Goal: Information Seeking & Learning: Learn about a topic

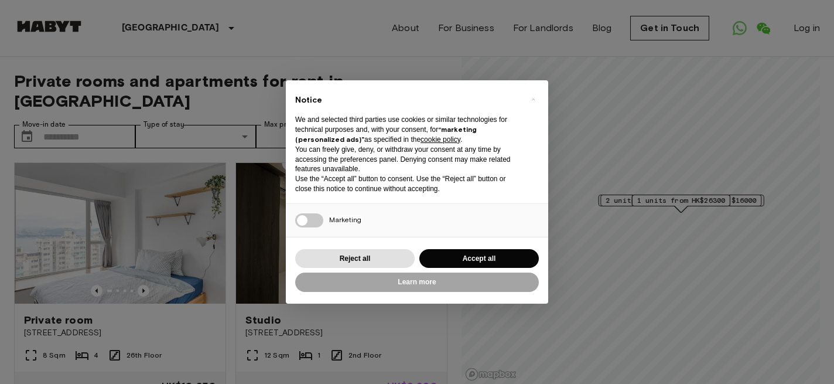
scroll to position [29, 0]
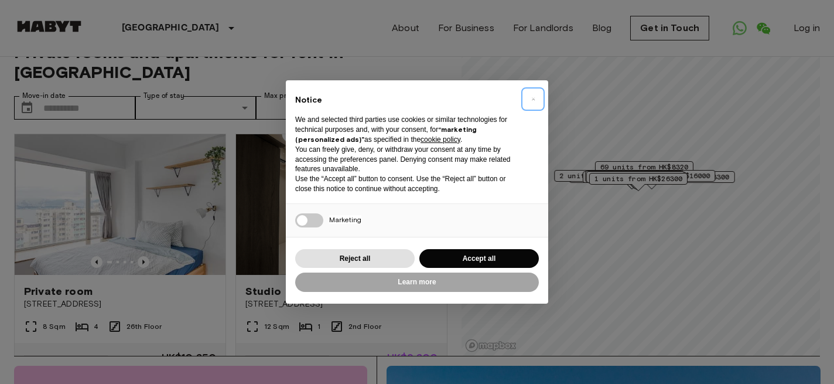
click at [540, 96] on button "×" at bounding box center [533, 99] width 19 height 19
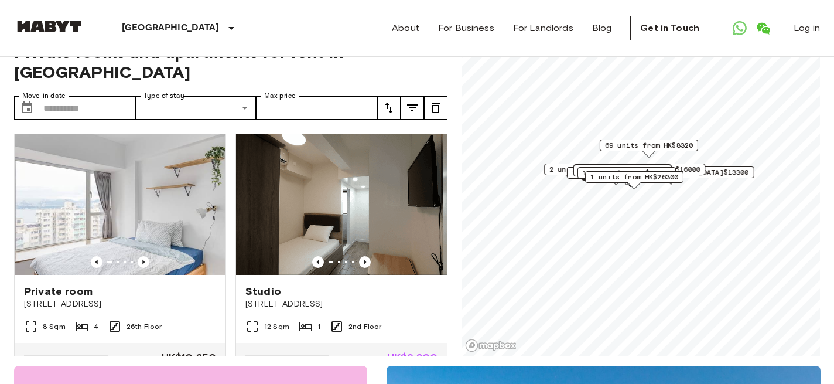
scroll to position [0, 0]
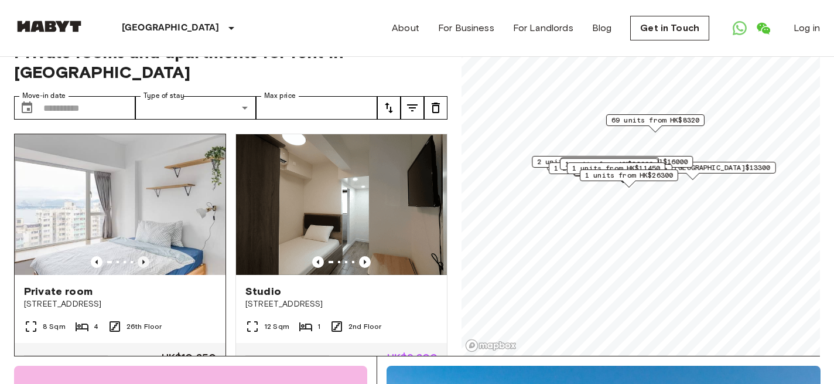
click at [146, 256] on icon "Previous image" at bounding box center [144, 262] width 12 height 12
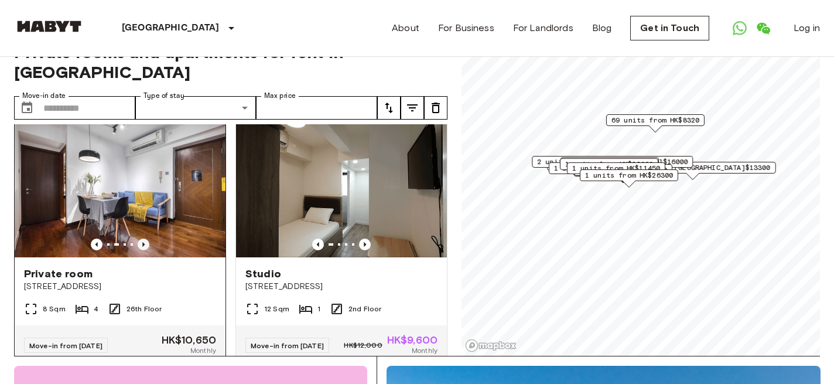
scroll to position [18, 0]
click at [143, 241] on icon "Previous image" at bounding box center [143, 243] width 2 height 5
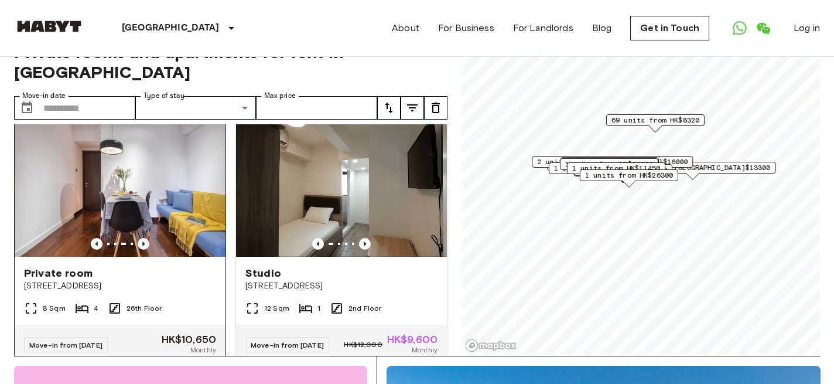
click at [143, 241] on icon "Previous image" at bounding box center [143, 243] width 2 height 5
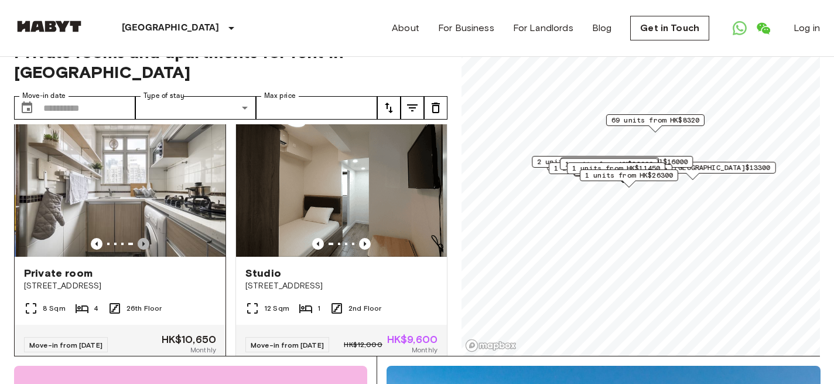
click at [143, 241] on icon "Previous image" at bounding box center [143, 243] width 2 height 5
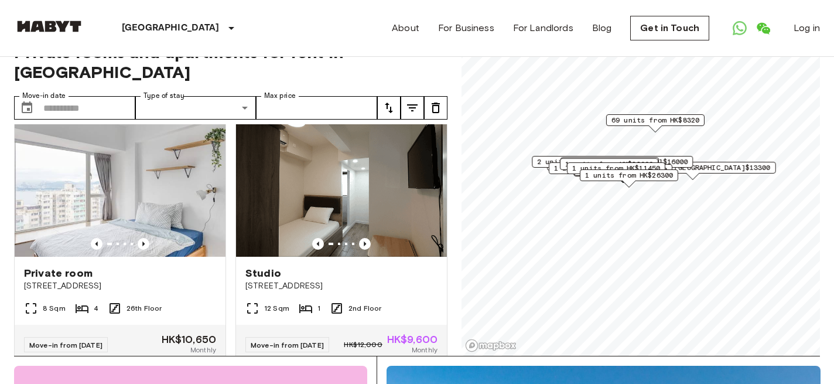
click at [228, 299] on div "Studio [STREET_ADDRESS] [GEOGRAPHIC_DATA] 1 2nd Floor Move-in from [DATE] HK$12…" at bounding box center [336, 235] width 221 height 259
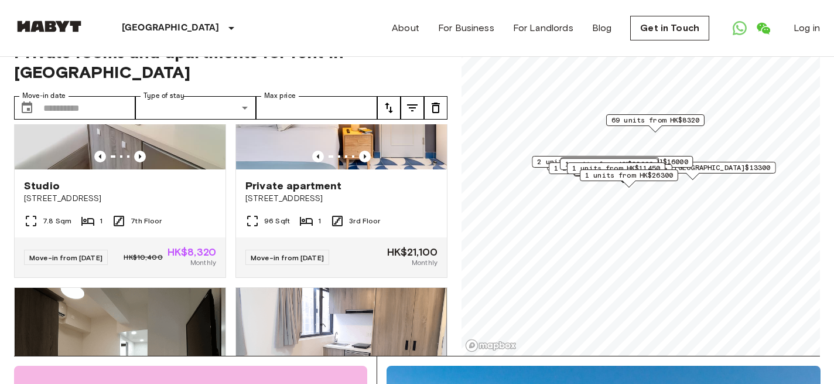
scroll to position [3991, 0]
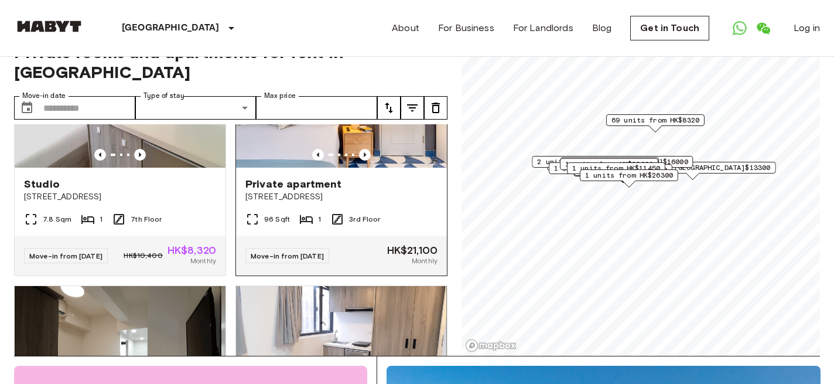
click at [372, 161] on div at bounding box center [341, 155] width 211 height 12
click at [364, 161] on icon "Previous image" at bounding box center [365, 155] width 12 height 12
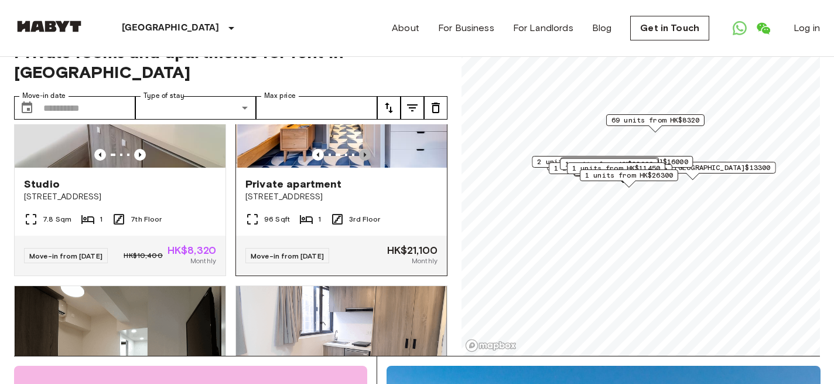
click at [364, 161] on icon "Previous image" at bounding box center [365, 155] width 12 height 12
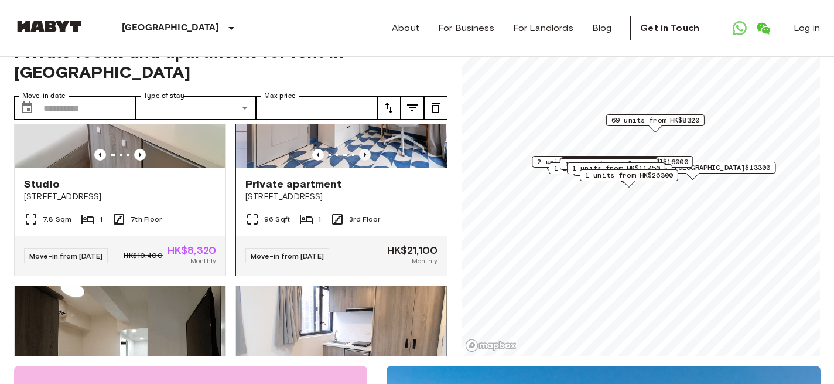
click at [364, 161] on icon "Previous image" at bounding box center [365, 155] width 12 height 12
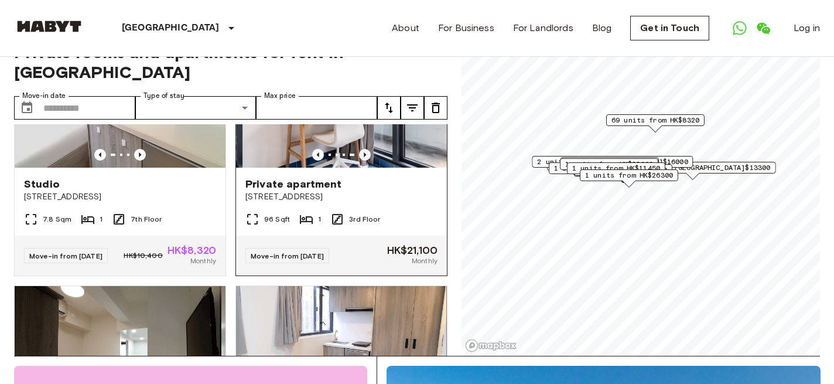
click at [364, 161] on icon "Previous image" at bounding box center [365, 155] width 12 height 12
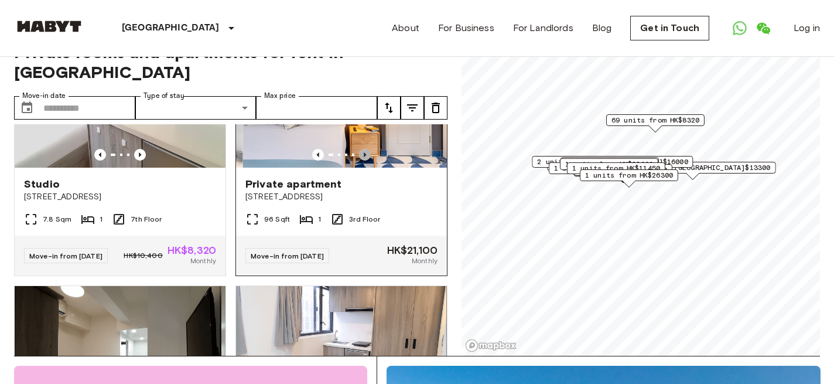
click at [364, 161] on icon "Previous image" at bounding box center [365, 155] width 12 height 12
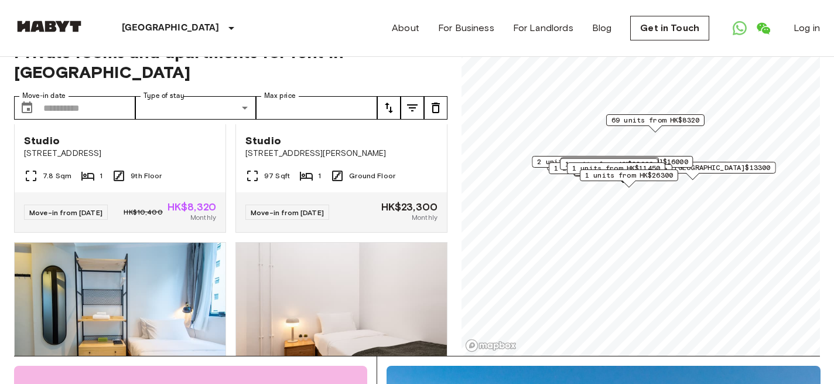
scroll to position [5585, 0]
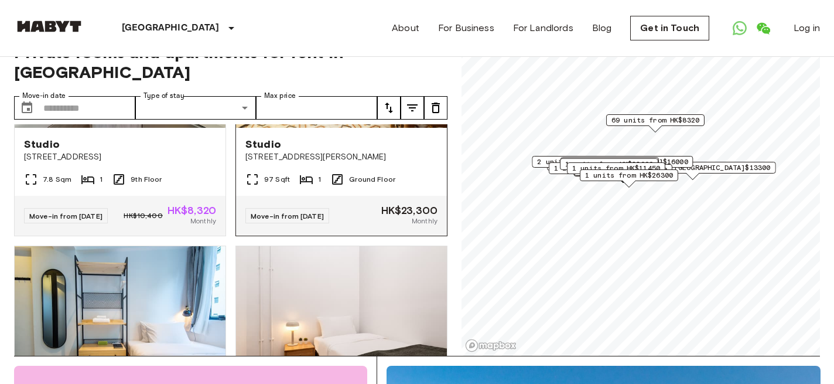
click at [363, 121] on icon "Previous image" at bounding box center [365, 115] width 12 height 12
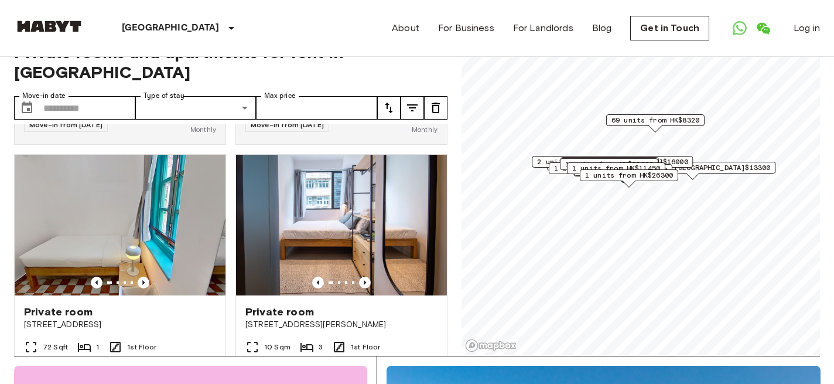
scroll to position [10079, 0]
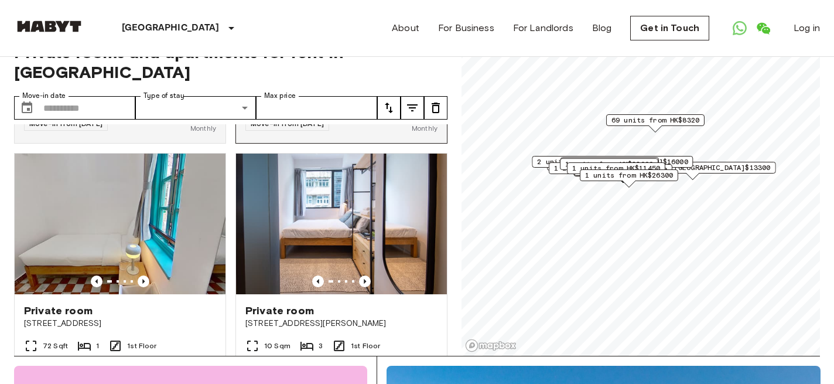
click at [364, 28] on icon "Previous image" at bounding box center [365, 22] width 12 height 12
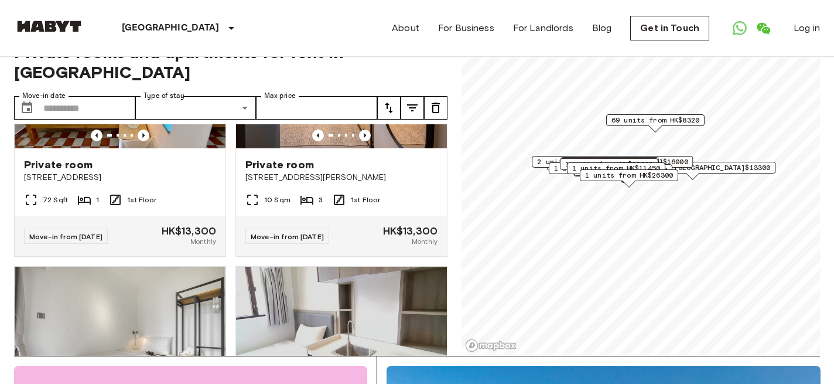
scroll to position [10359, 0]
